Goal: Information Seeking & Learning: Check status

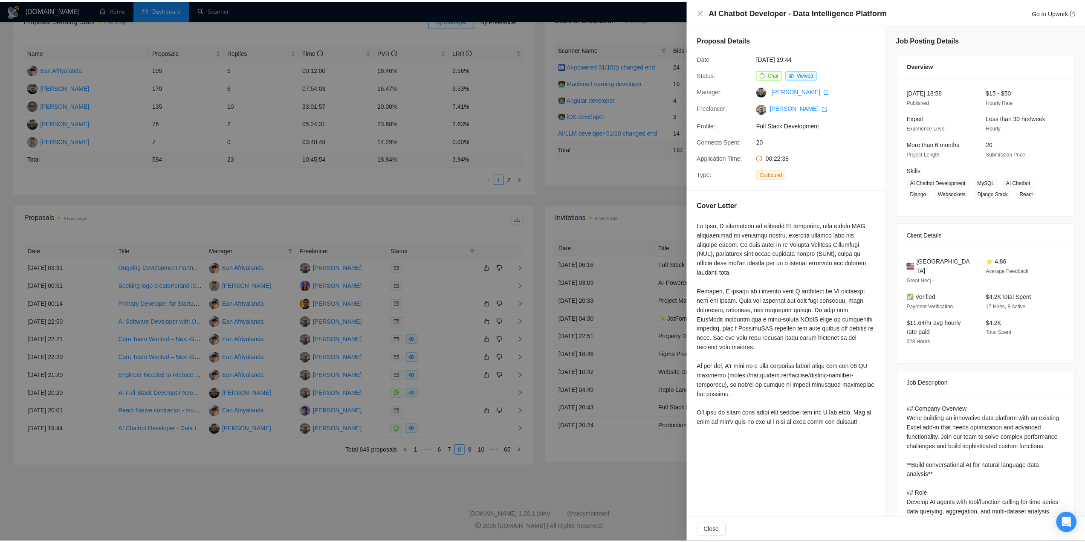
scroll to position [85, 0]
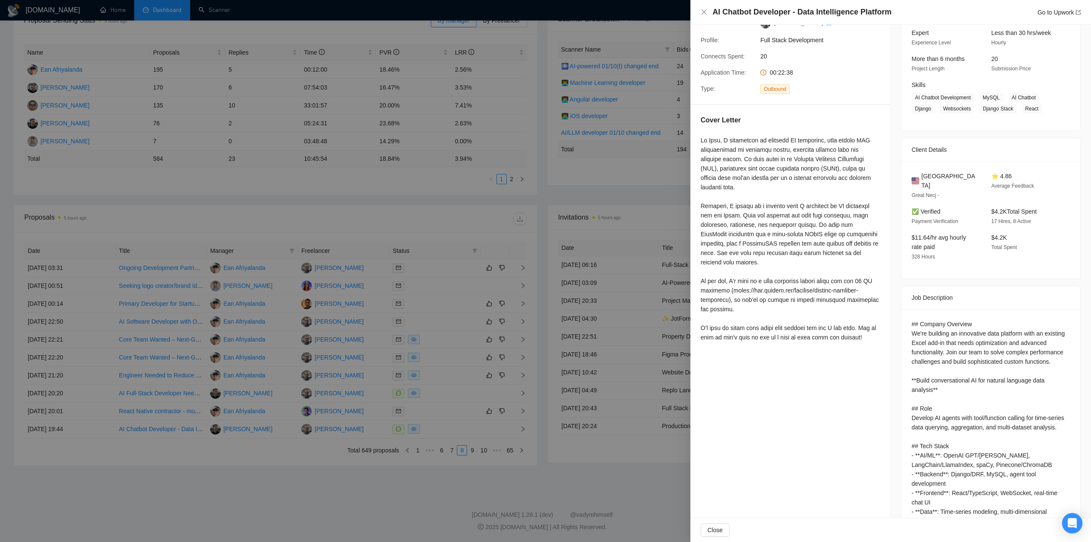
click at [438, 181] on div at bounding box center [545, 271] width 1091 height 542
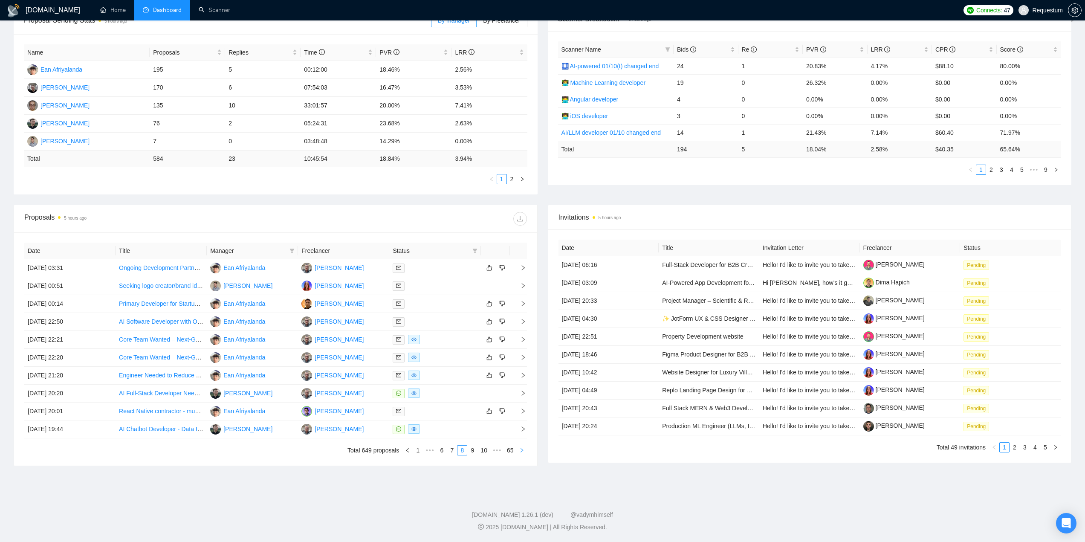
click at [522, 449] on icon "right" at bounding box center [521, 450] width 3 height 4
click at [415, 454] on link "1" at bounding box center [415, 449] width 9 height 9
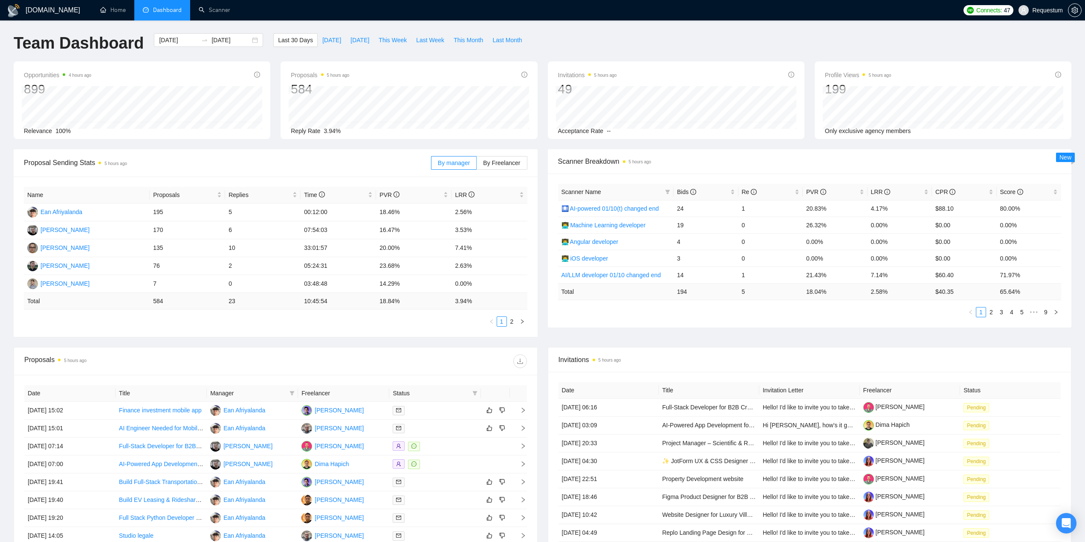
scroll to position [0, 0]
click at [288, 41] on span "Last 30 Days" at bounding box center [295, 40] width 35 height 9
drag, startPoint x: 151, startPoint y: 268, endPoint x: 249, endPoint y: 268, distance: 98.5
click at [249, 268] on tr "[PERSON_NAME] 76 2 05:24:31 23.68% 2.63%" at bounding box center [275, 267] width 503 height 18
click at [256, 267] on td "2" at bounding box center [262, 267] width 75 height 18
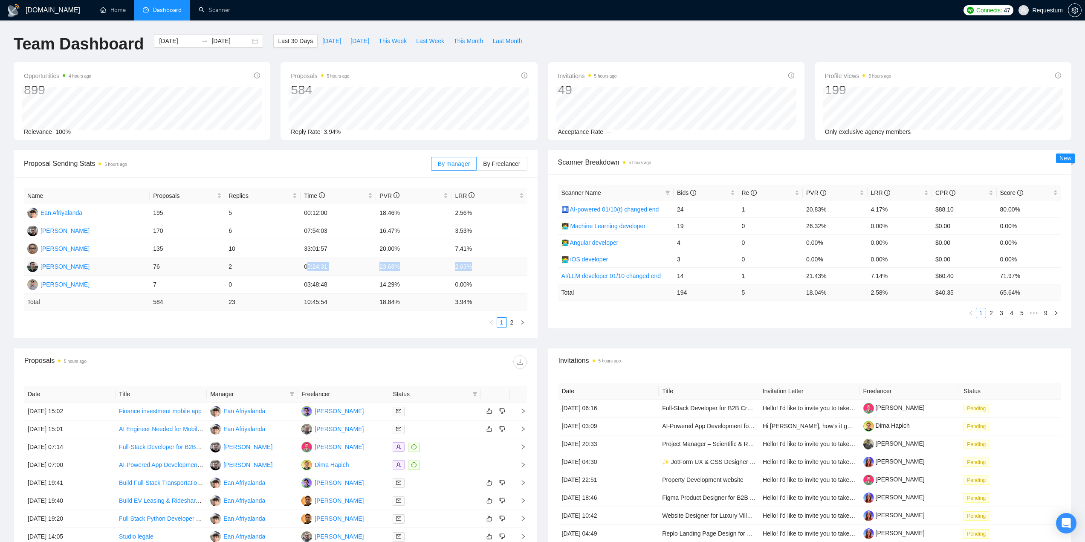
drag, startPoint x: 363, startPoint y: 270, endPoint x: 485, endPoint y: 269, distance: 121.9
click at [485, 269] on tr "[PERSON_NAME] 76 2 05:24:31 23.68% 2.63%" at bounding box center [275, 267] width 503 height 18
click at [406, 356] on div at bounding box center [400, 362] width 251 height 14
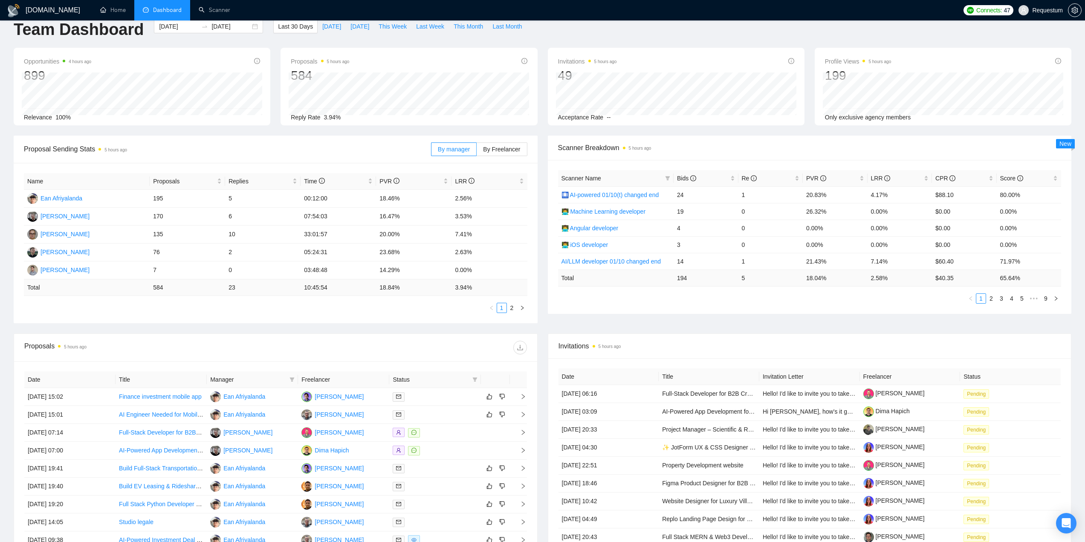
scroll to position [43, 0]
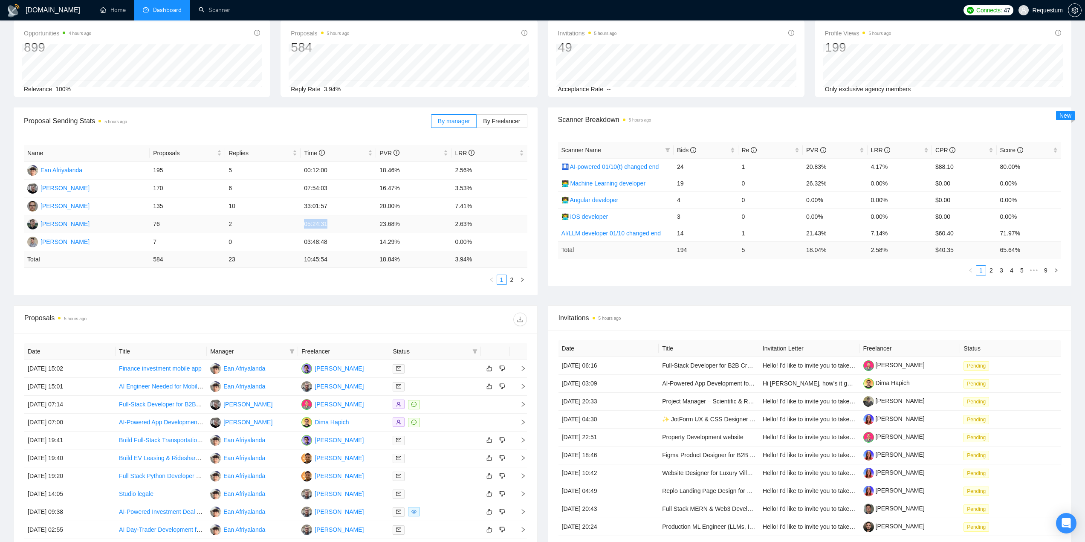
drag, startPoint x: 300, startPoint y: 224, endPoint x: 332, endPoint y: 223, distance: 32.0
click at [332, 223] on td "05:24:31" at bounding box center [337, 224] width 75 height 18
drag, startPoint x: 378, startPoint y: 225, endPoint x: 402, endPoint y: 225, distance: 24.3
click at [402, 225] on td "23.68%" at bounding box center [413, 224] width 75 height 18
drag, startPoint x: 464, startPoint y: 224, endPoint x: 488, endPoint y: 225, distance: 23.9
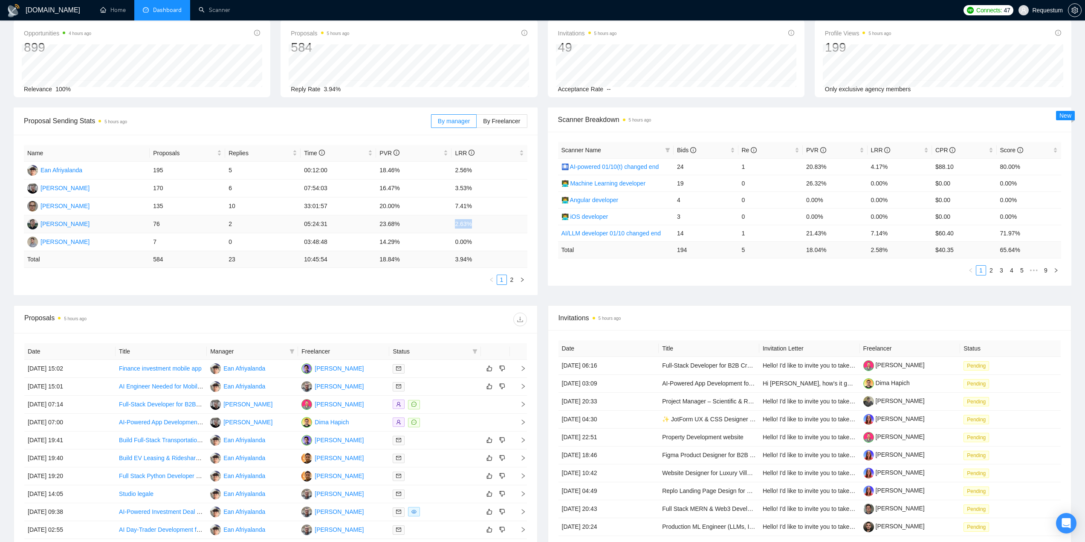
click at [488, 225] on td "2.63%" at bounding box center [488, 224] width 75 height 18
click at [490, 225] on td "2.63%" at bounding box center [488, 224] width 75 height 18
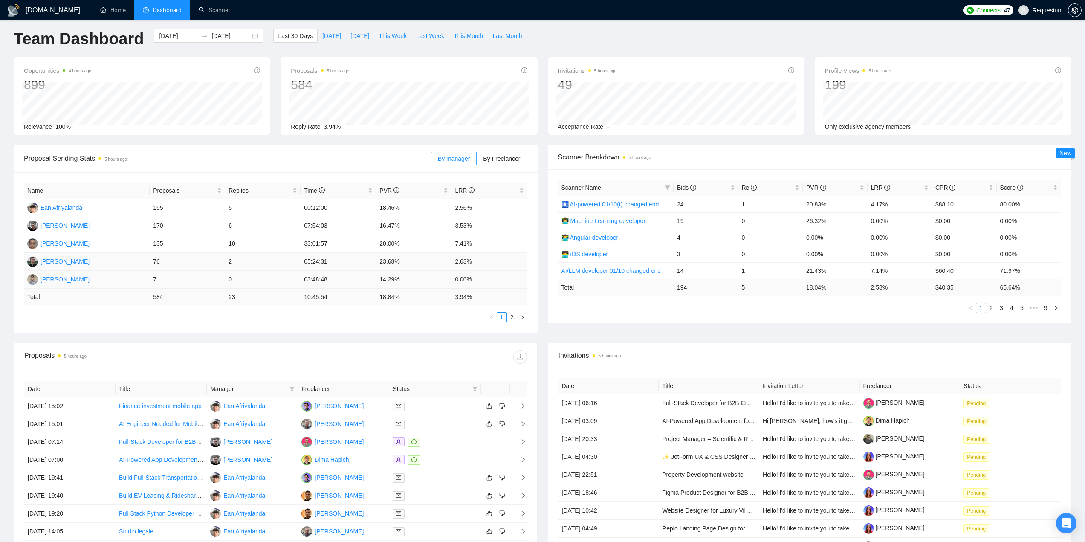
scroll to position [0, 0]
